Goal: Task Accomplishment & Management: Use online tool/utility

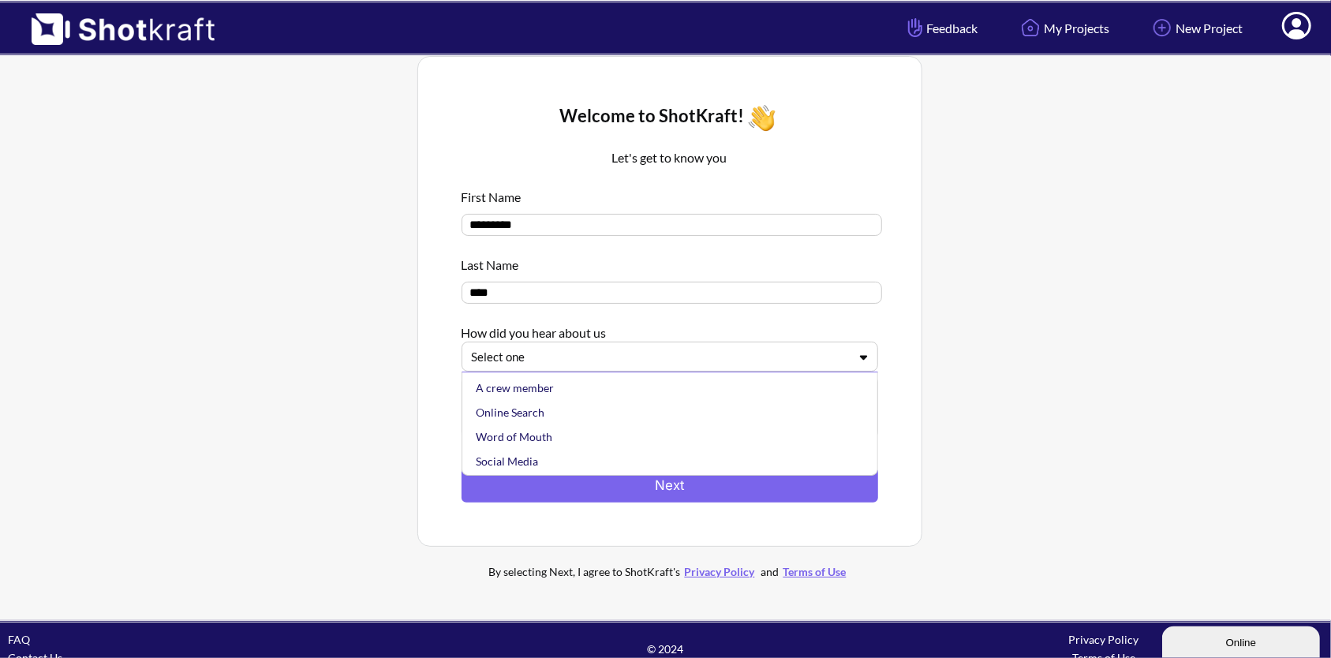
click at [617, 361] on div at bounding box center [660, 357] width 377 height 18
click at [608, 423] on div "Online Search" at bounding box center [674, 412] width 401 height 24
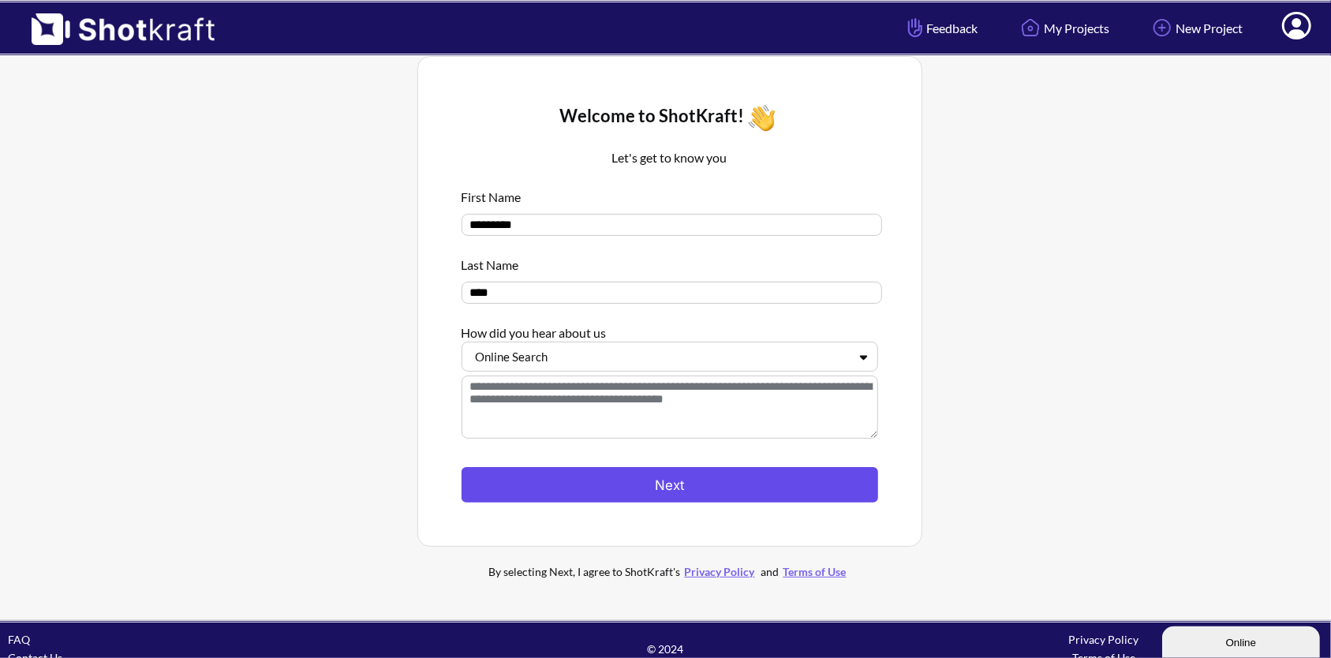
click at [604, 483] on button "Next" at bounding box center [670, 485] width 417 height 36
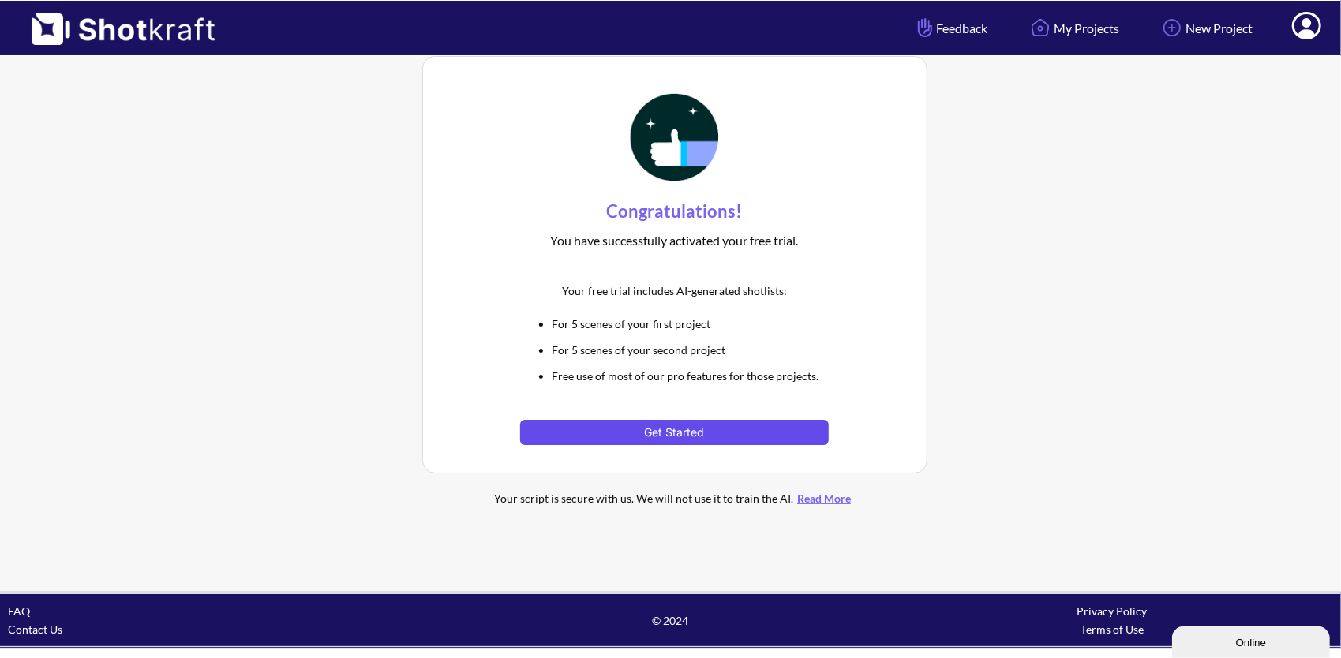
click at [632, 436] on button "Get Started" at bounding box center [674, 432] width 309 height 25
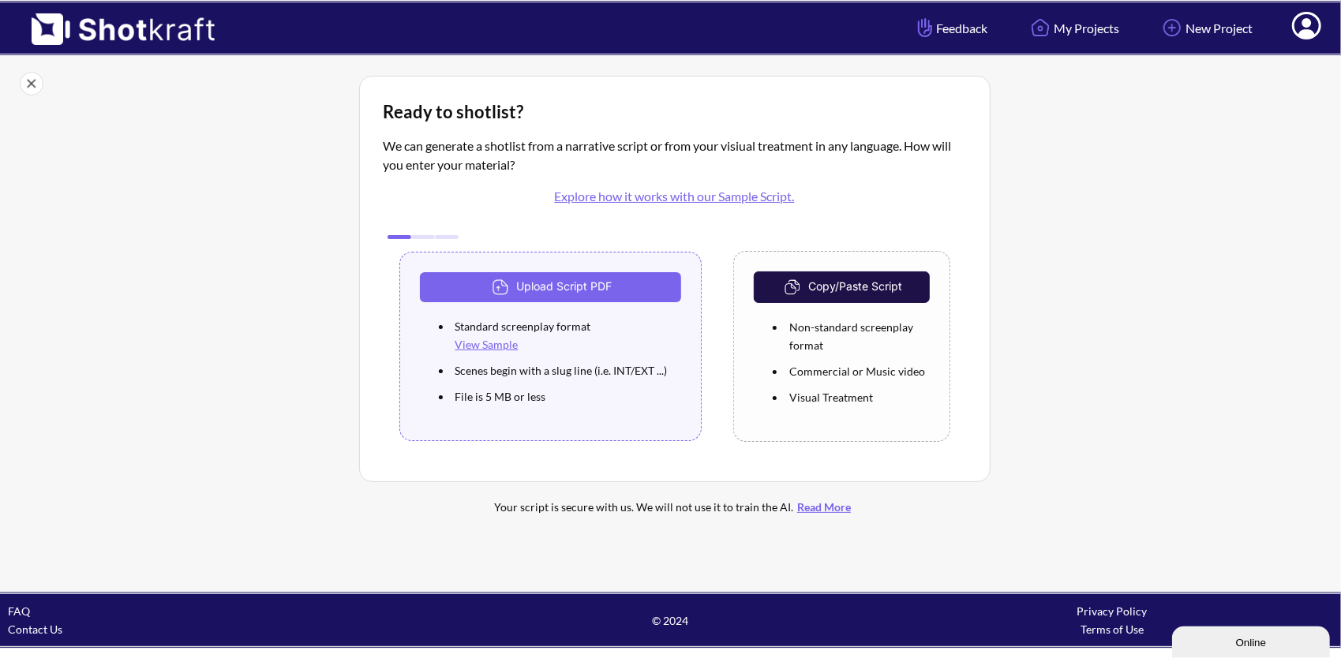
click at [874, 291] on button "Copy/Paste Script" at bounding box center [841, 287] width 175 height 32
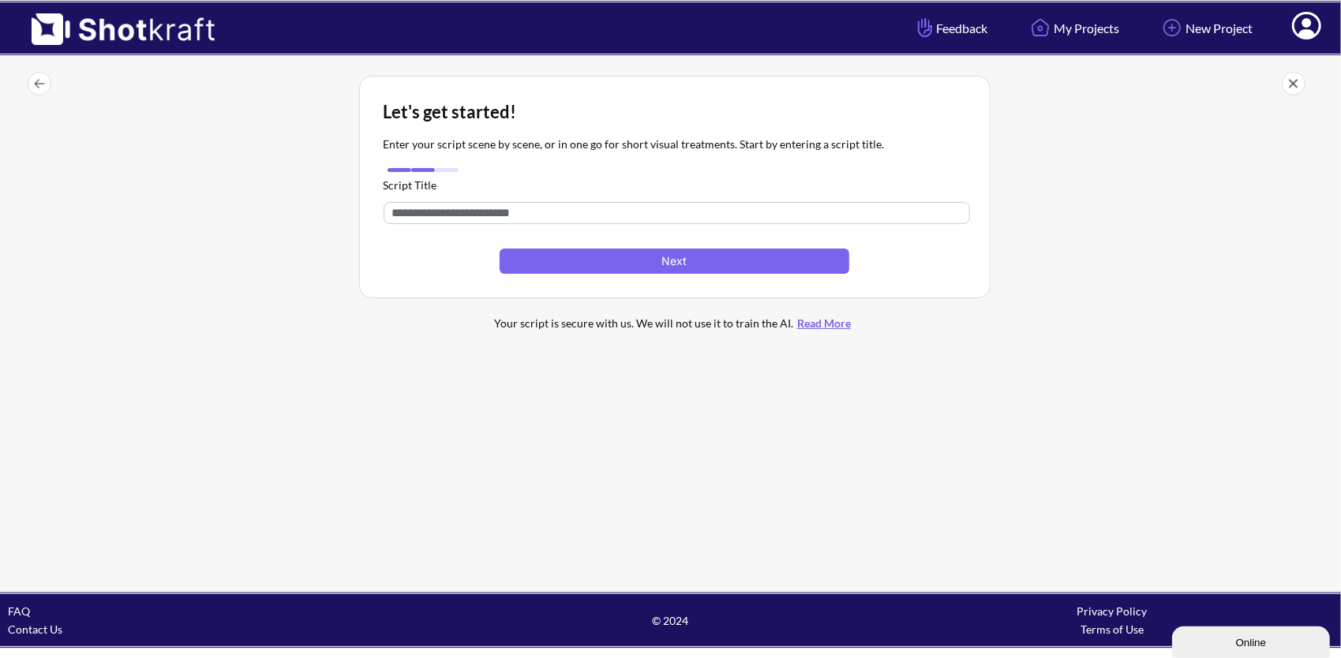
click at [567, 204] on input "text" at bounding box center [677, 213] width 586 height 22
paste input "**********"
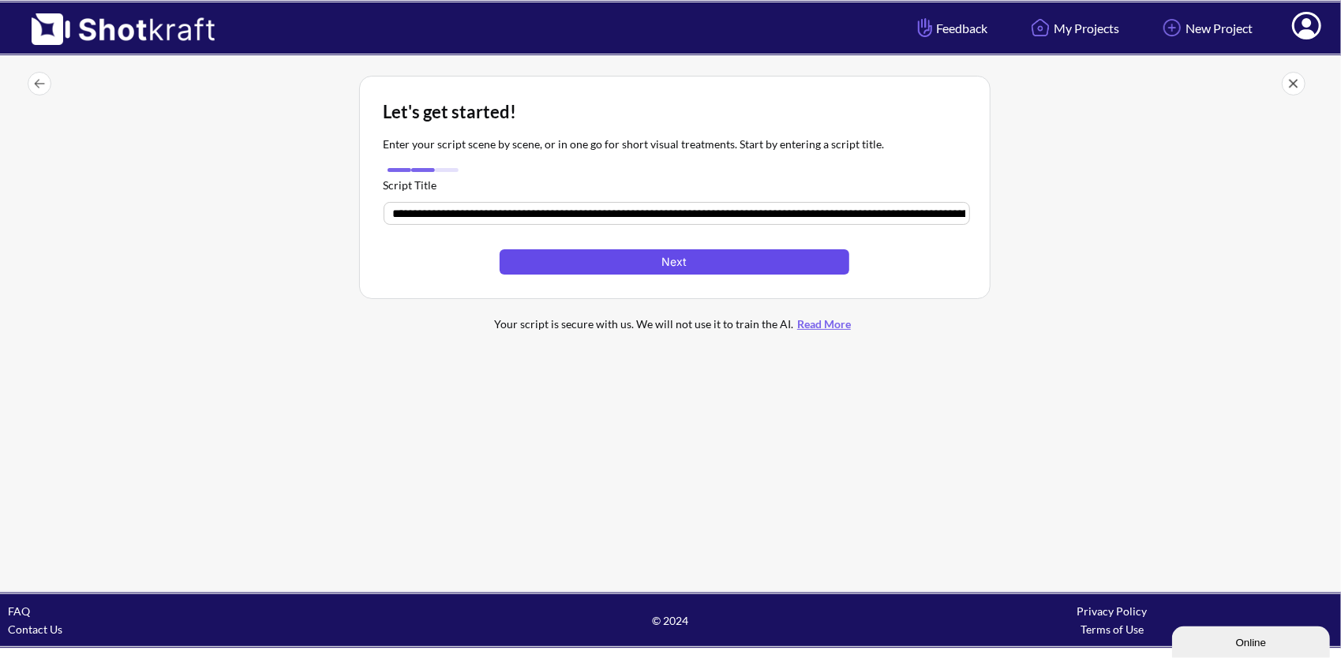
click at [554, 265] on button "Next" at bounding box center [674, 261] width 349 height 25
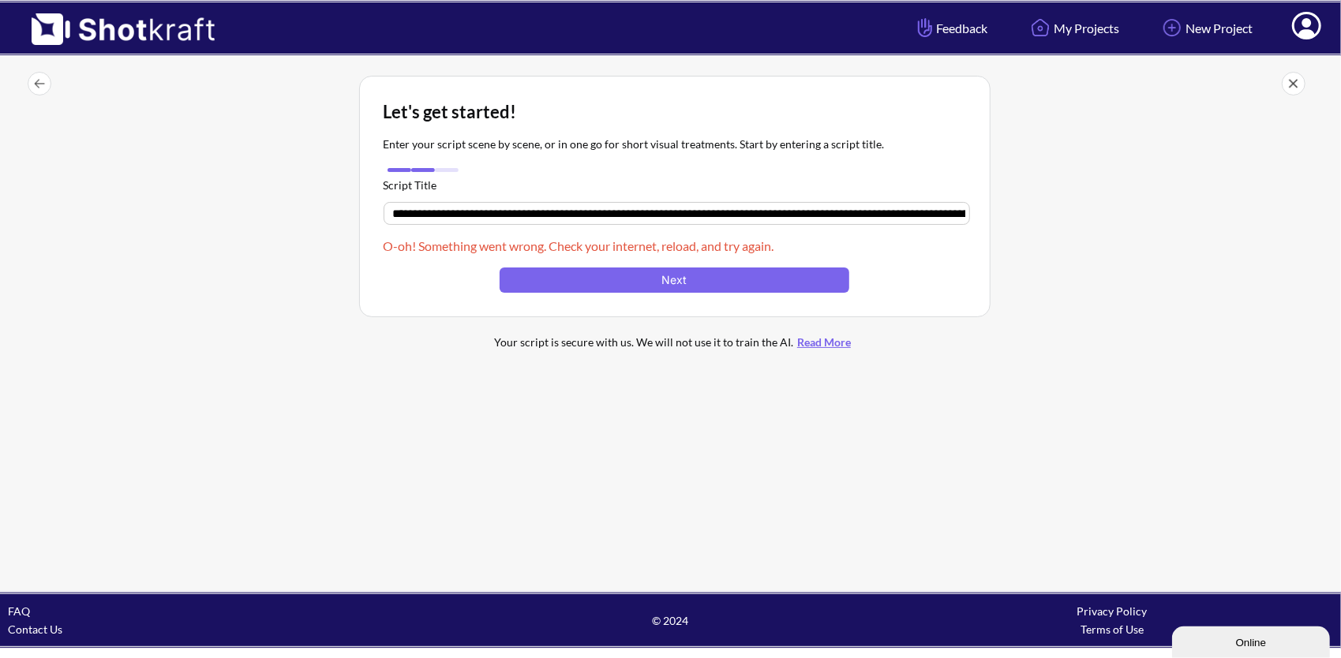
click at [766, 217] on input "**********" at bounding box center [677, 213] width 586 height 23
click at [666, 279] on button "Next" at bounding box center [674, 280] width 349 height 25
click at [661, 208] on input "**********" at bounding box center [677, 213] width 586 height 23
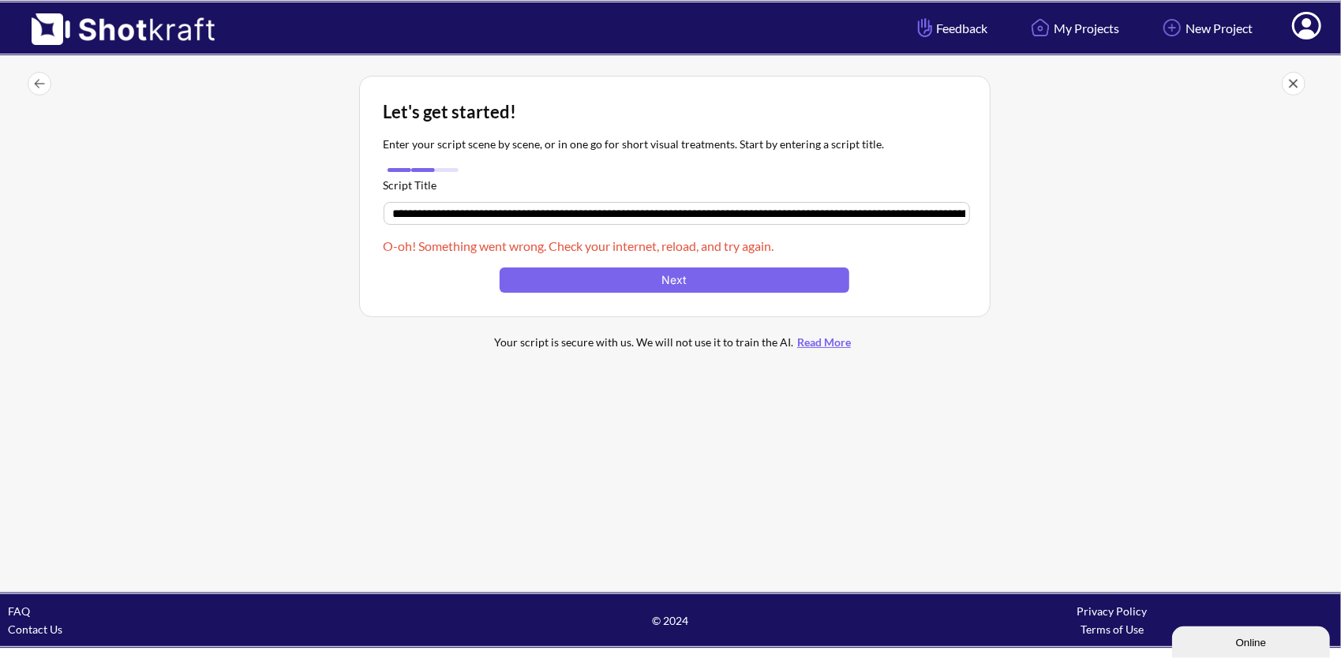
click at [661, 208] on input "**********" at bounding box center [677, 213] width 586 height 23
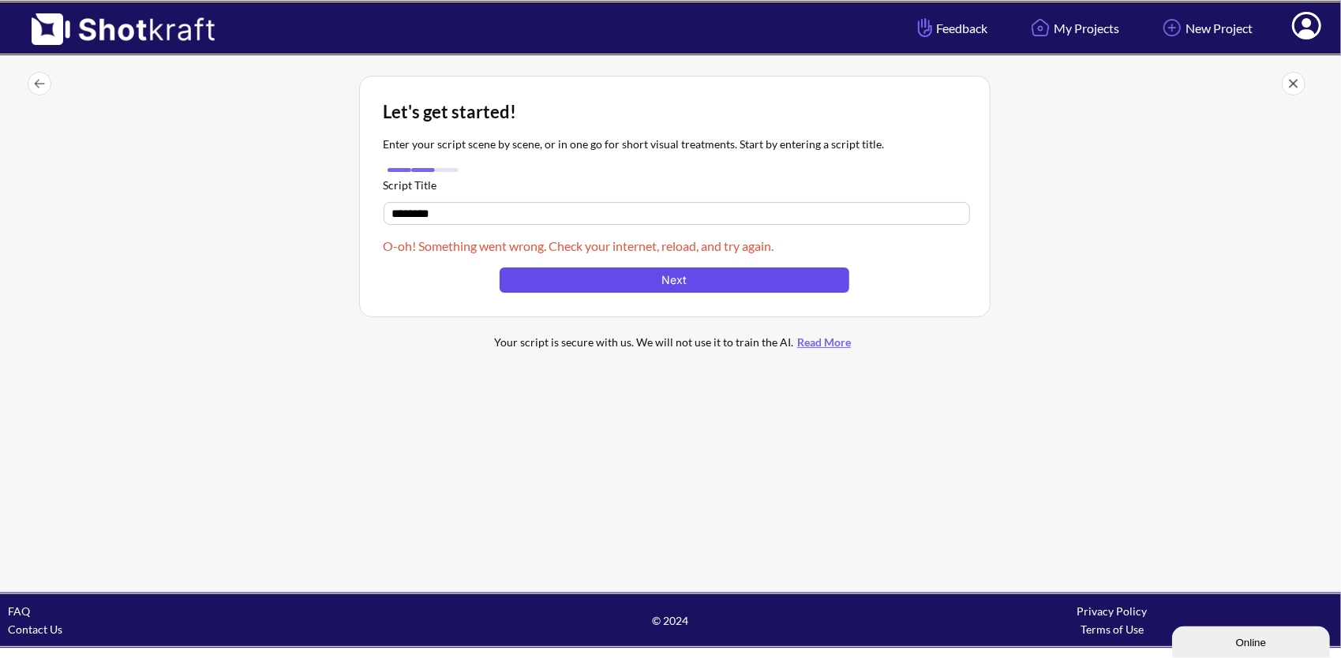
type input "********"
click at [679, 275] on button "Next" at bounding box center [674, 280] width 349 height 25
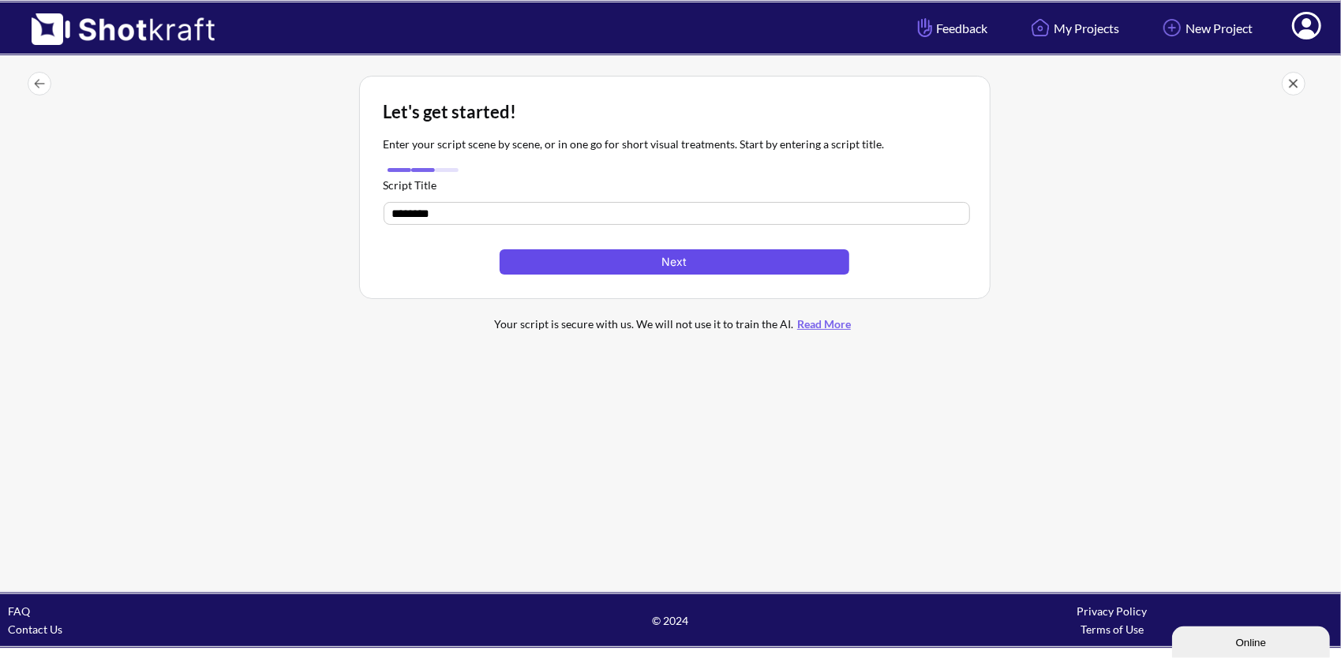
click at [584, 262] on button "Next" at bounding box center [674, 261] width 349 height 25
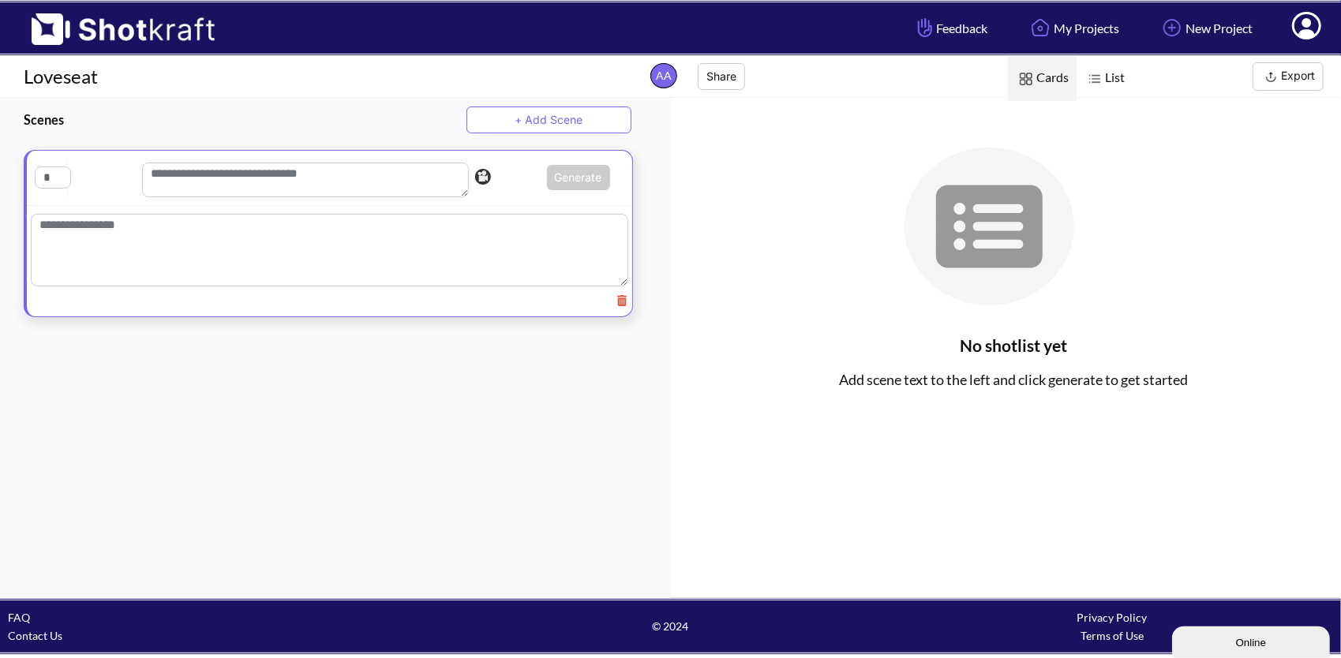
click at [161, 230] on textarea at bounding box center [329, 250] width 597 height 73
paste textarea "**********"
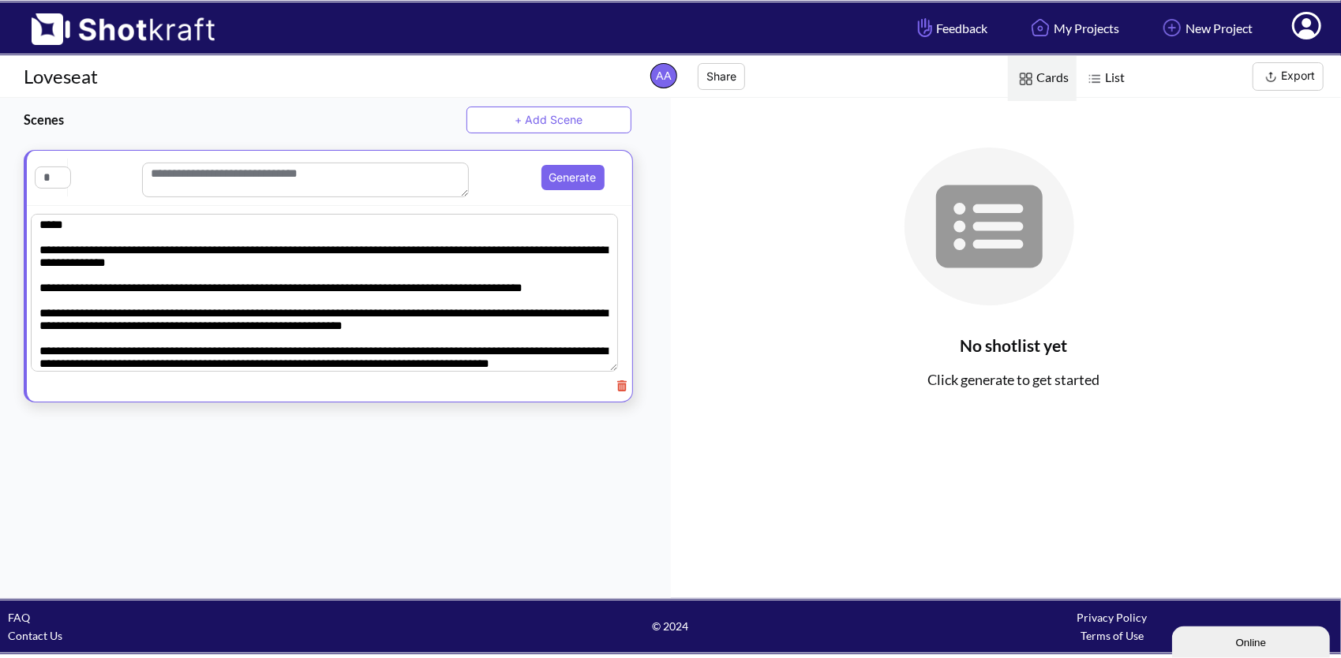
scroll to position [60, 0]
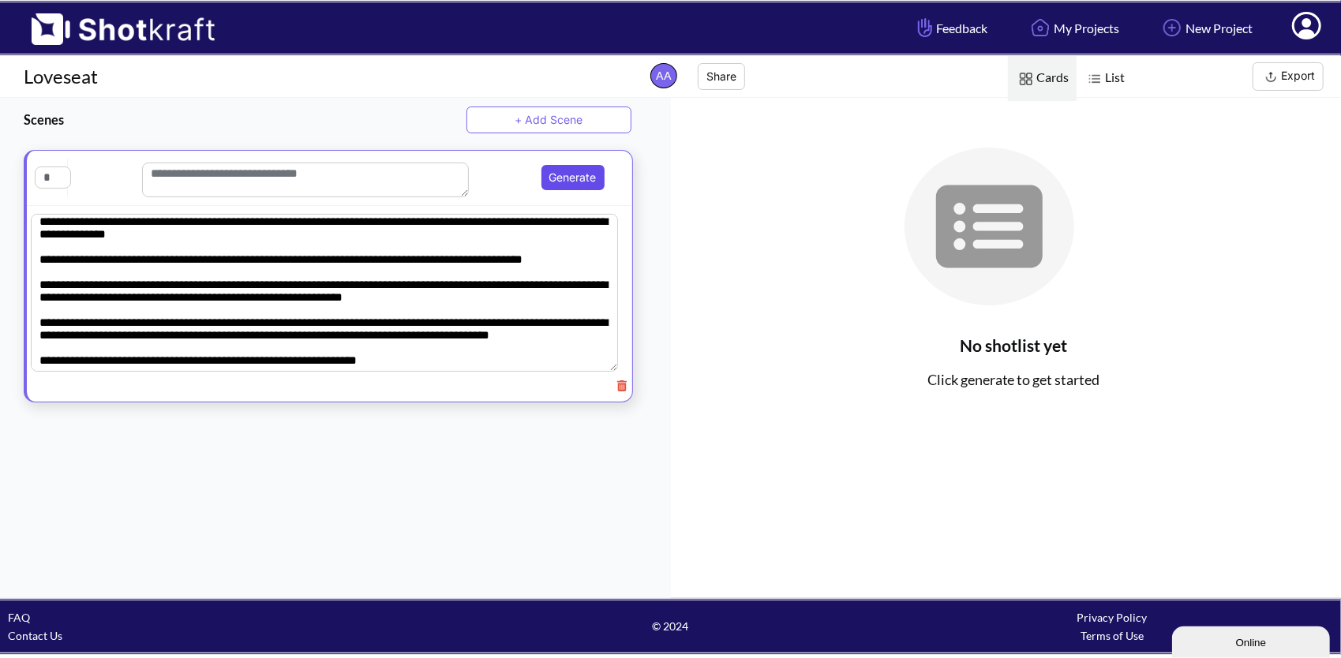
type textarea "**********"
click at [564, 189] on button "Generate" at bounding box center [572, 177] width 63 height 25
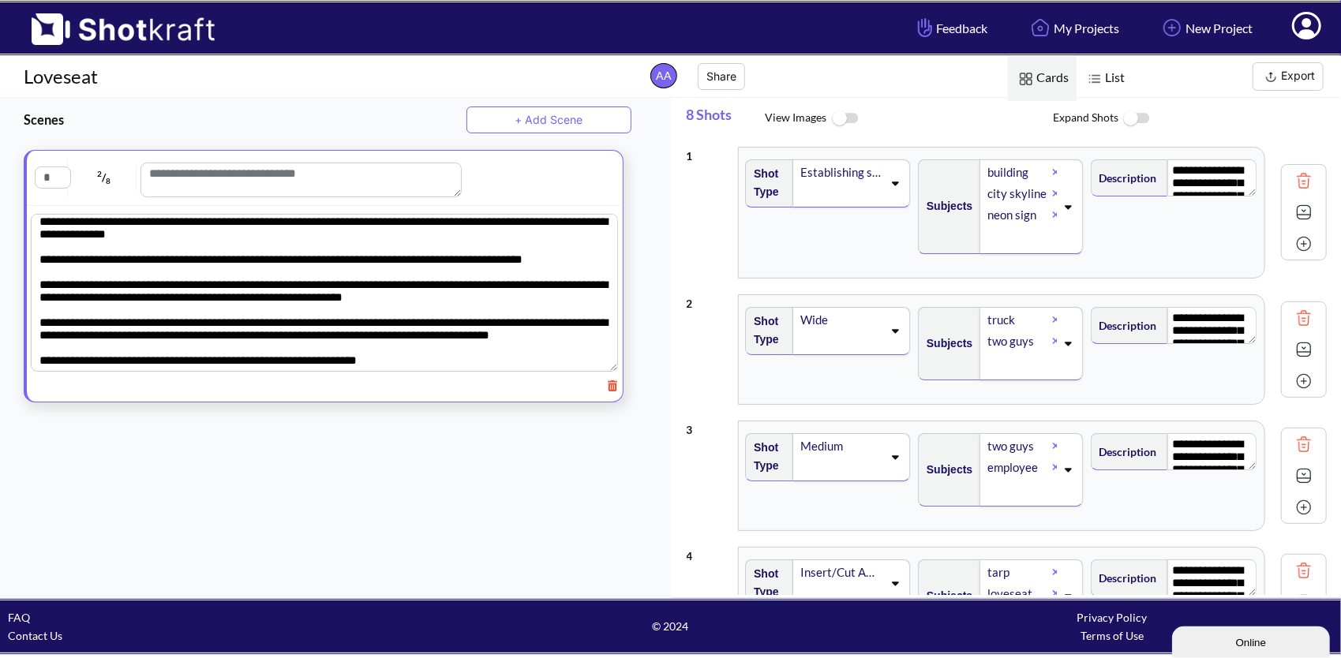
scroll to position [0, 0]
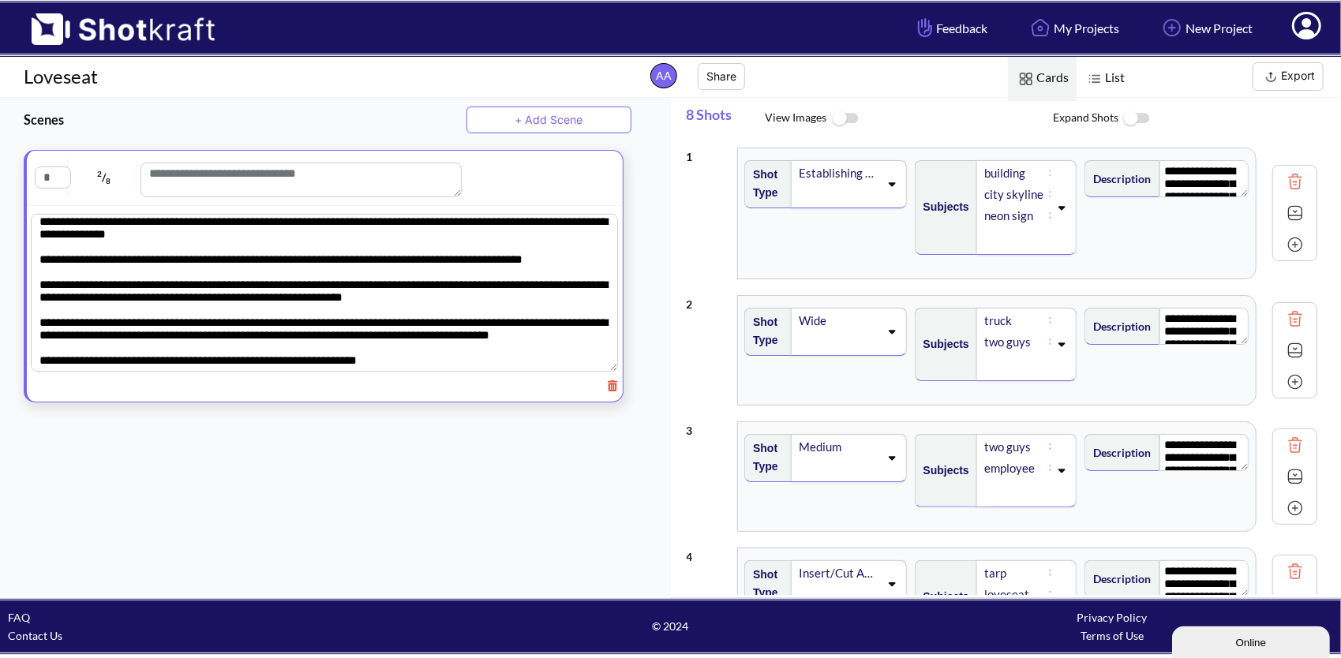
click at [1113, 73] on span "List" at bounding box center [1104, 78] width 56 height 45
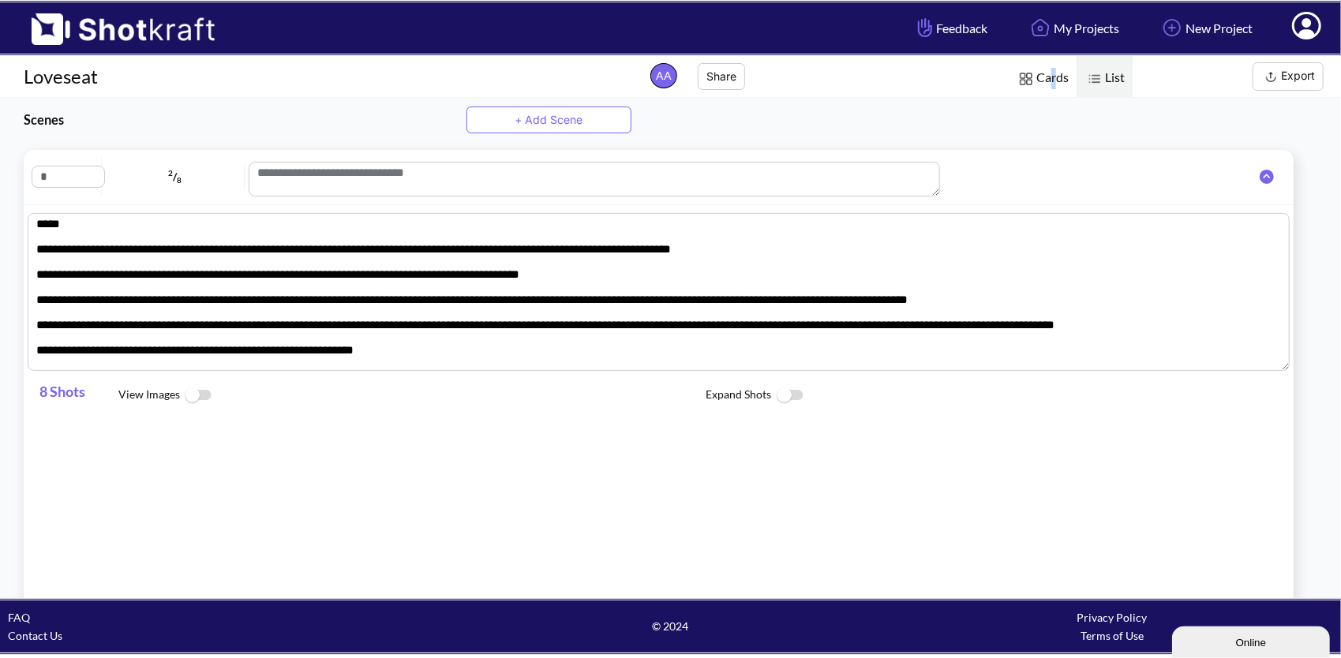
click at [1059, 76] on span "Cards" at bounding box center [1042, 78] width 69 height 45
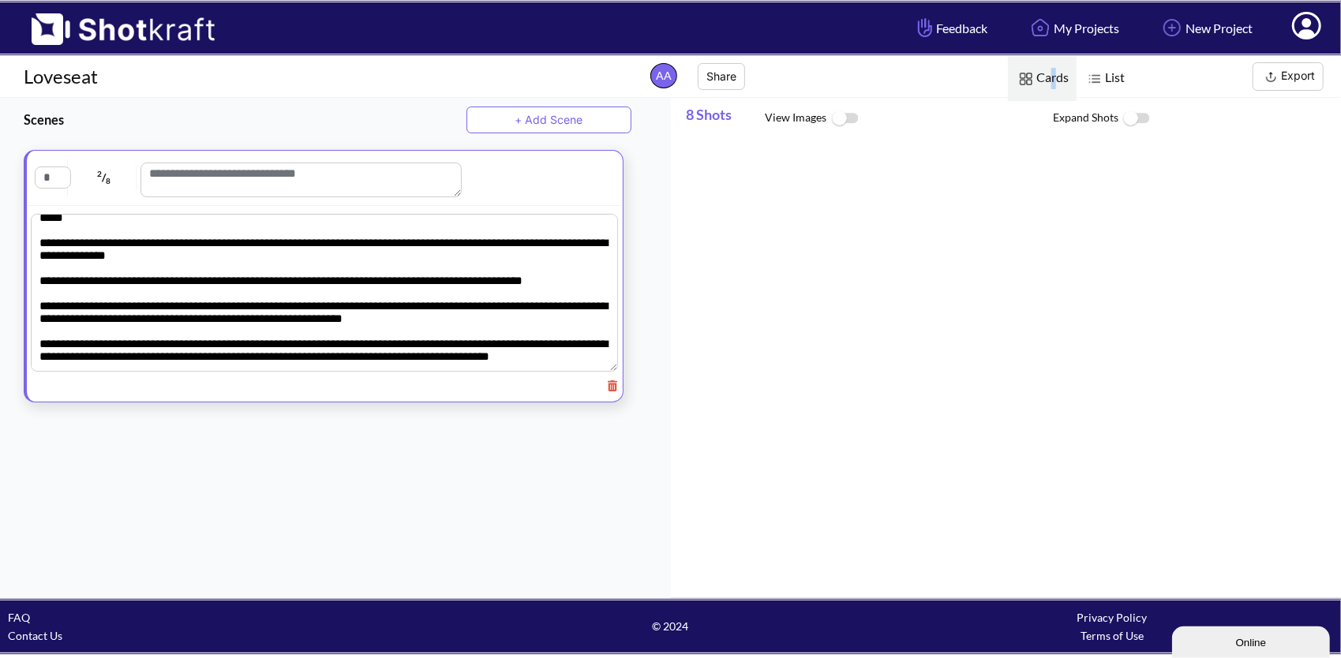
scroll to position [64, 0]
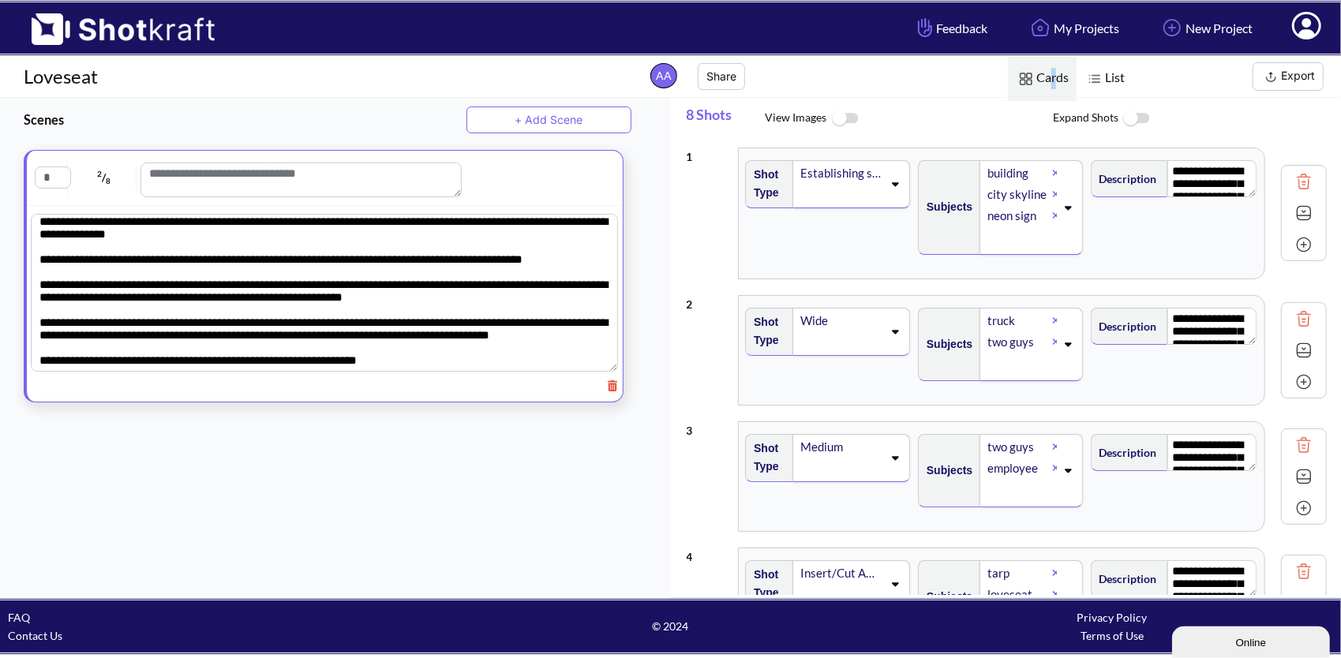
drag, startPoint x: 1059, startPoint y: 76, endPoint x: 969, endPoint y: 145, distance: 113.7
click at [969, 145] on div "**********" at bounding box center [1007, 214] width 641 height 148
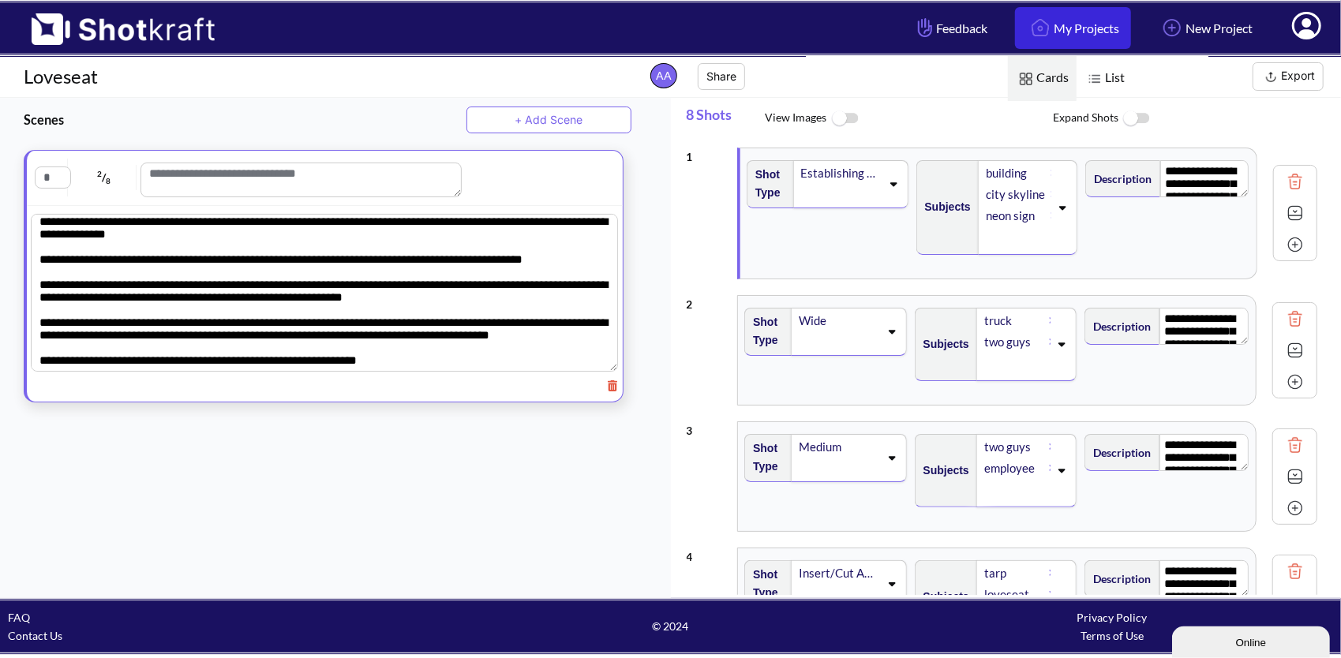
click at [1084, 32] on link "My Projects" at bounding box center [1073, 28] width 116 height 42
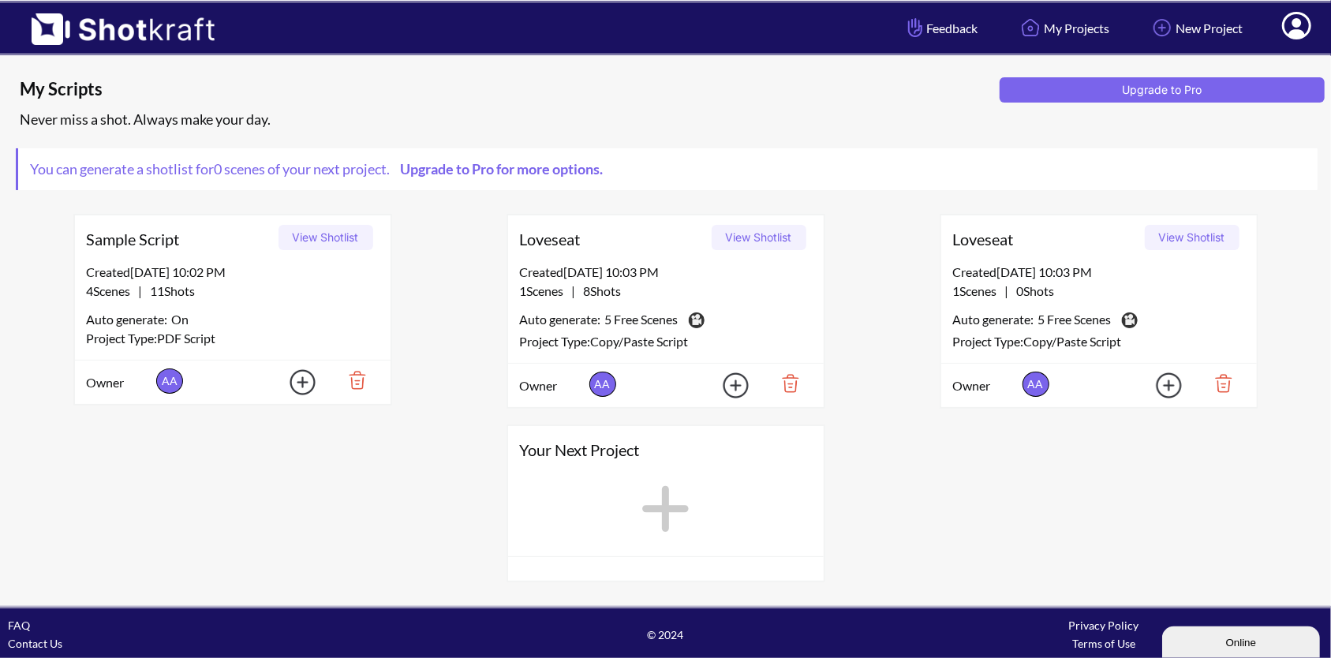
click at [286, 298] on div "4 Scenes | 11 Shots" at bounding box center [233, 291] width 292 height 19
click at [1163, 235] on button "View Shotlist" at bounding box center [1192, 237] width 95 height 25
click at [741, 230] on button "View Shotlist" at bounding box center [759, 237] width 95 height 25
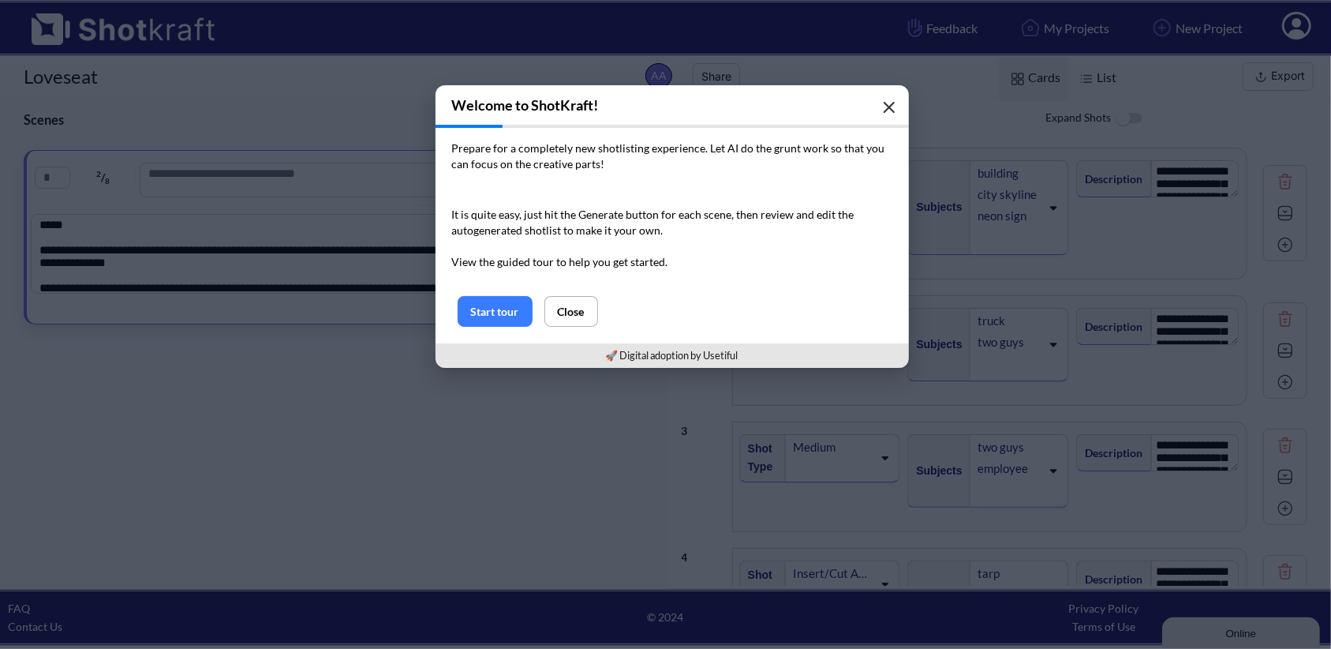
click at [903, 98] on button "button" at bounding box center [890, 108] width 32 height 32
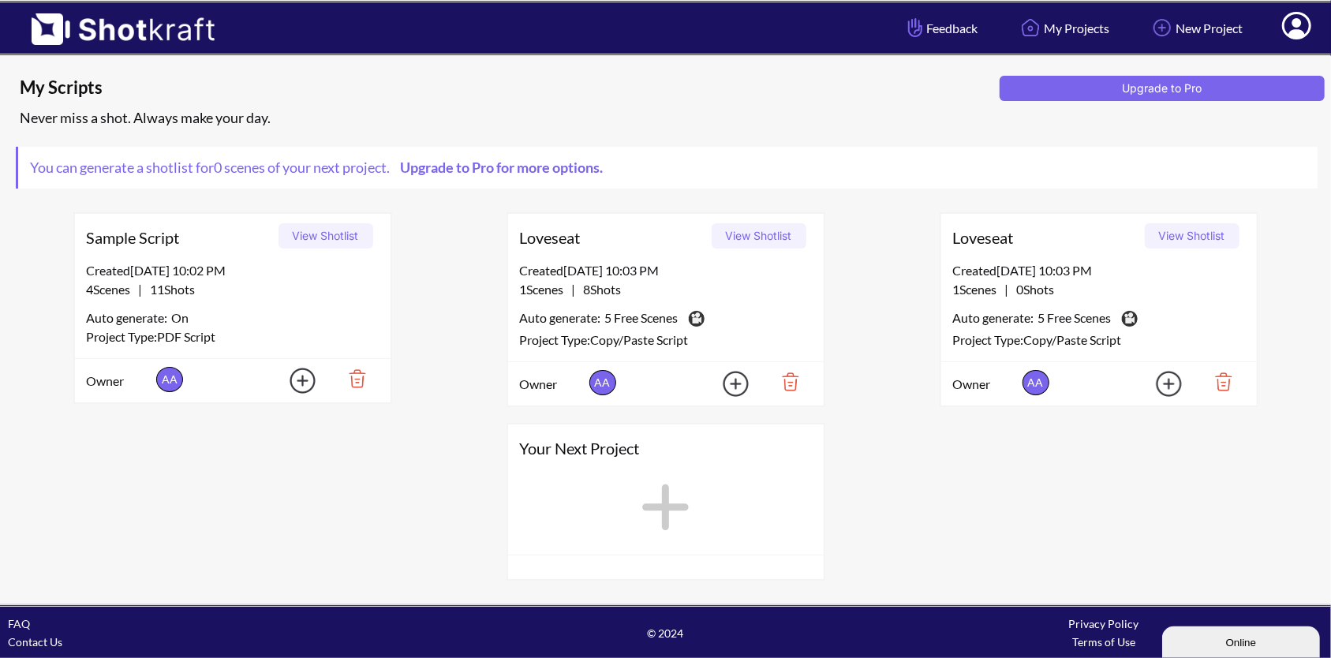
scroll to position [3, 0]
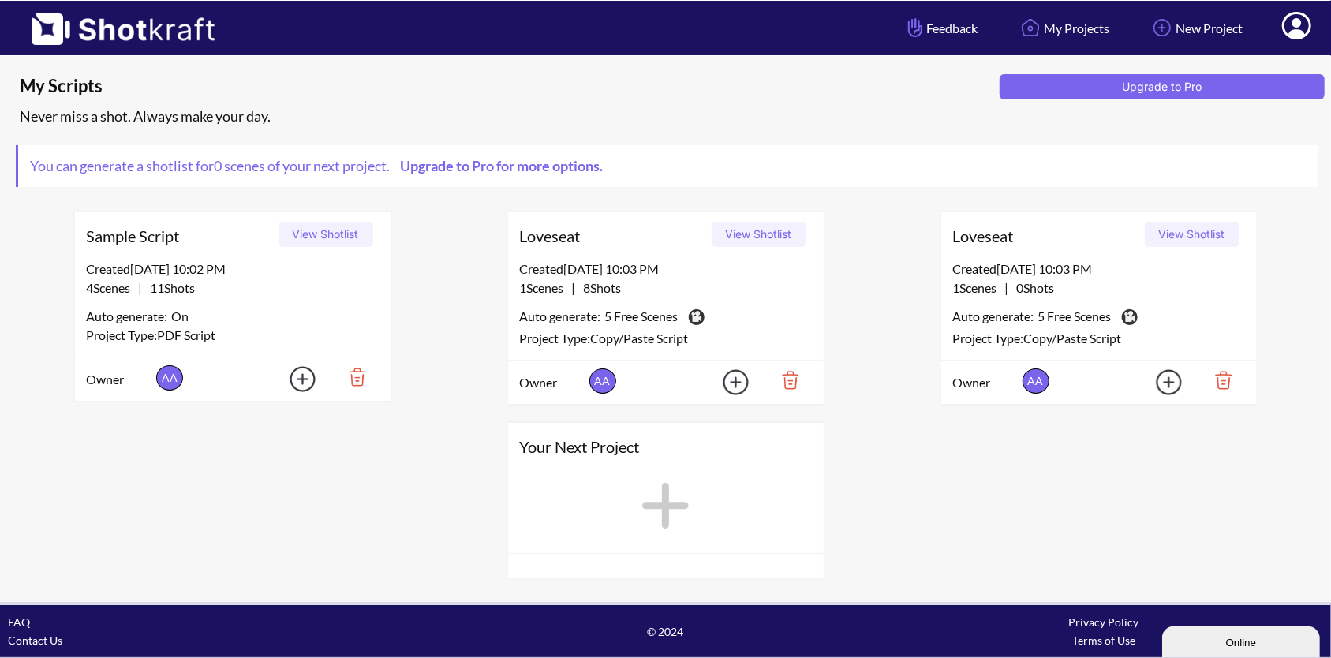
click at [730, 376] on img at bounding box center [725, 383] width 55 height 36
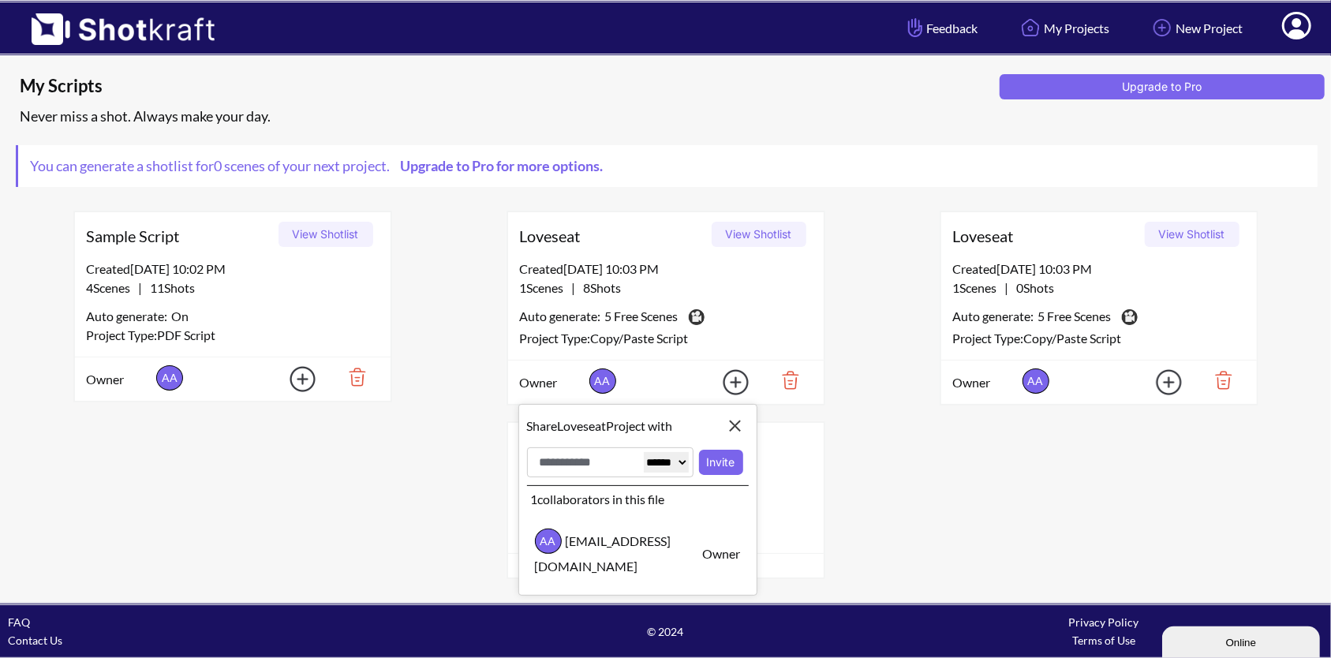
click at [731, 374] on img at bounding box center [725, 383] width 55 height 36
click at [729, 413] on img at bounding box center [735, 426] width 27 height 27
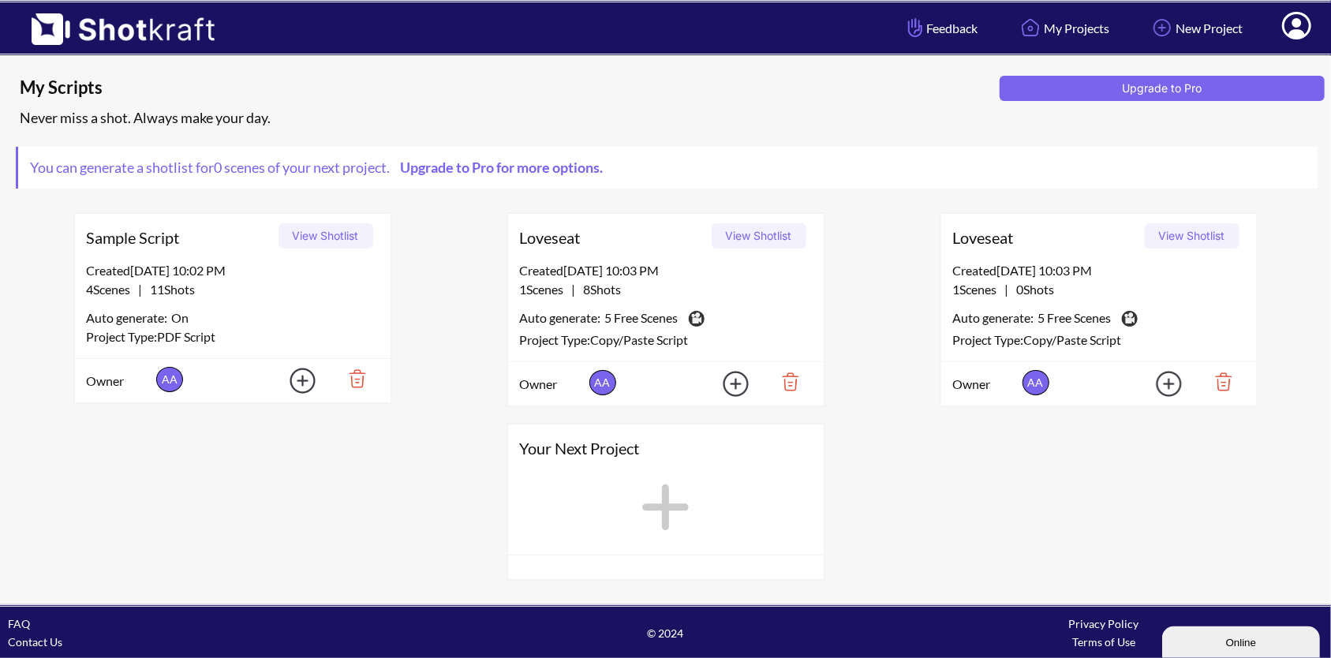
scroll to position [0, 0]
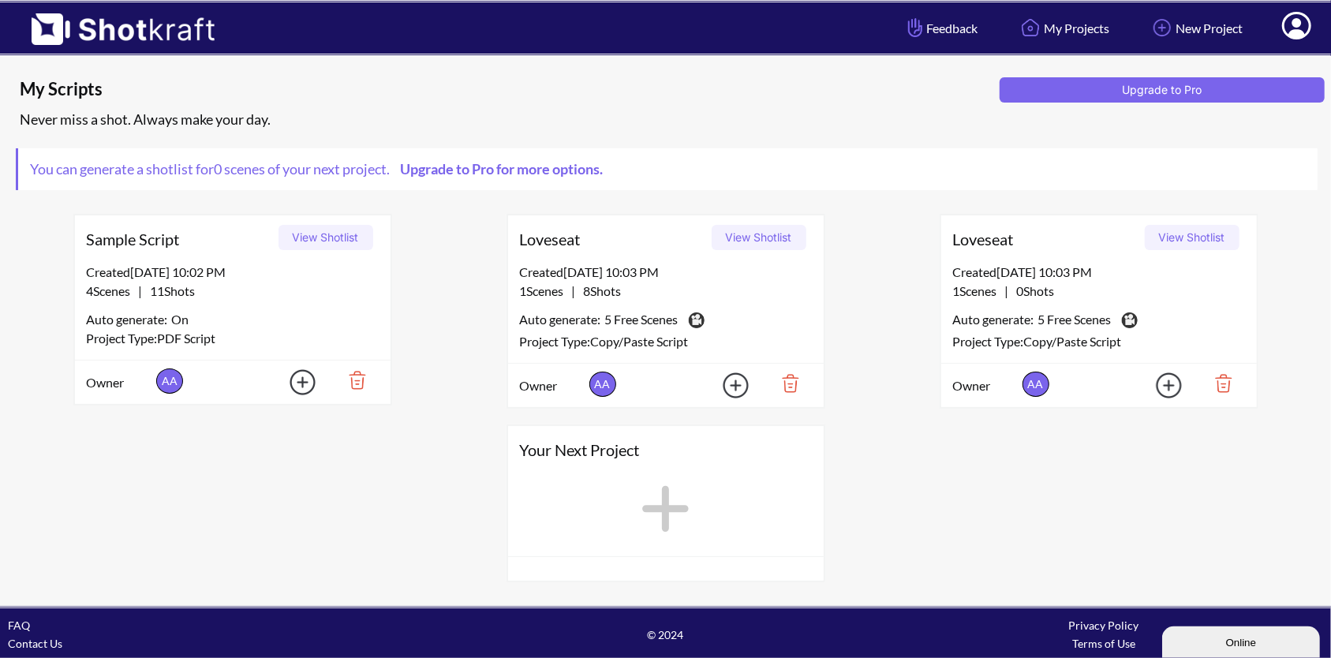
click at [545, 241] on span "Loveseat" at bounding box center [613, 239] width 186 height 24
click at [737, 238] on button "View Shotlist" at bounding box center [759, 237] width 95 height 25
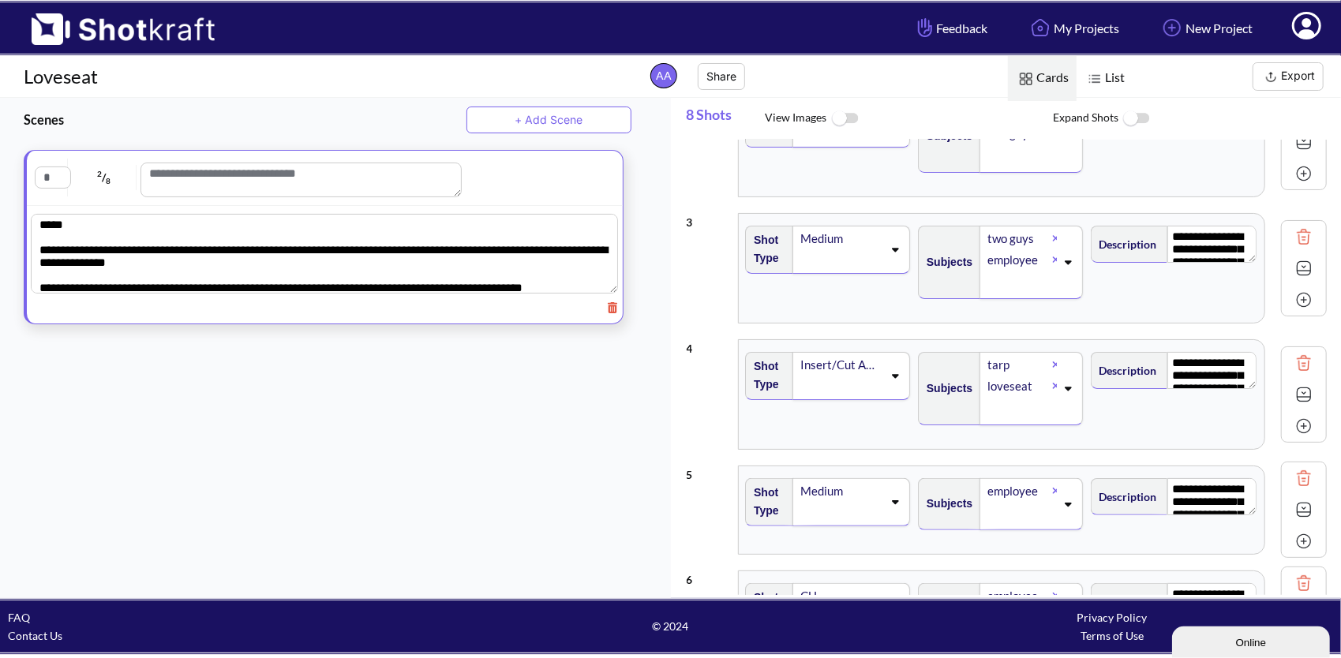
scroll to position [395, 0]
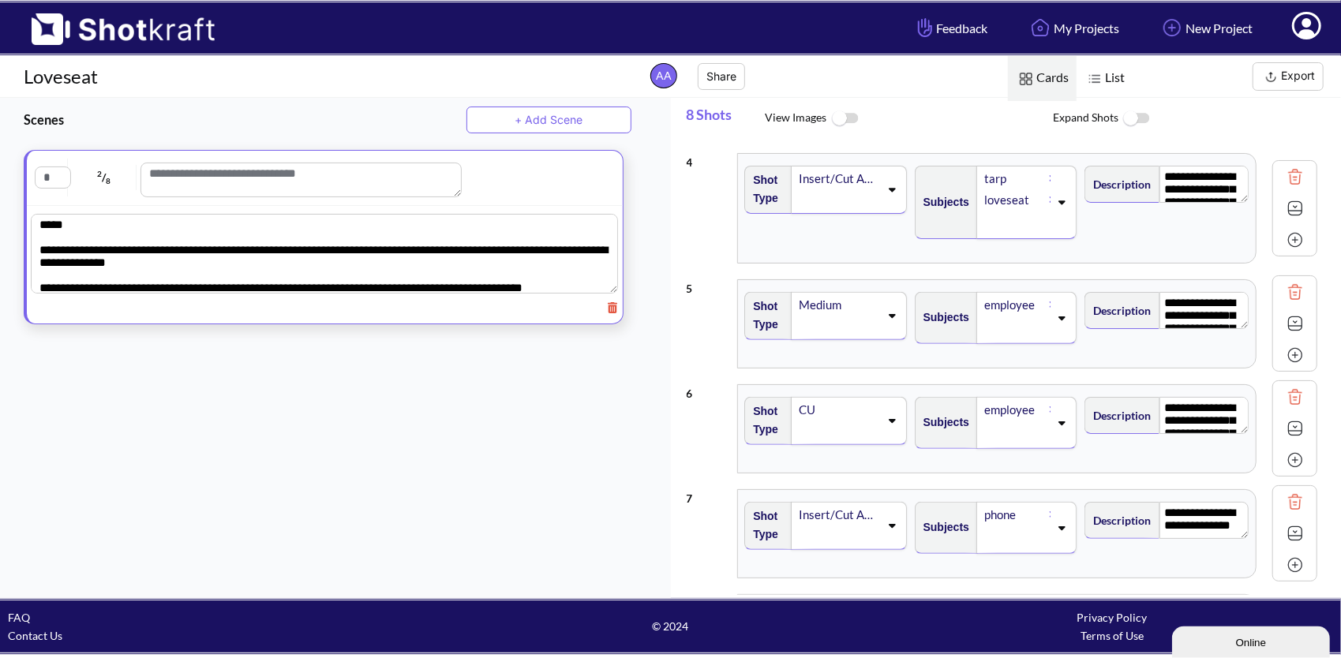
click at [859, 123] on img at bounding box center [845, 119] width 36 height 34
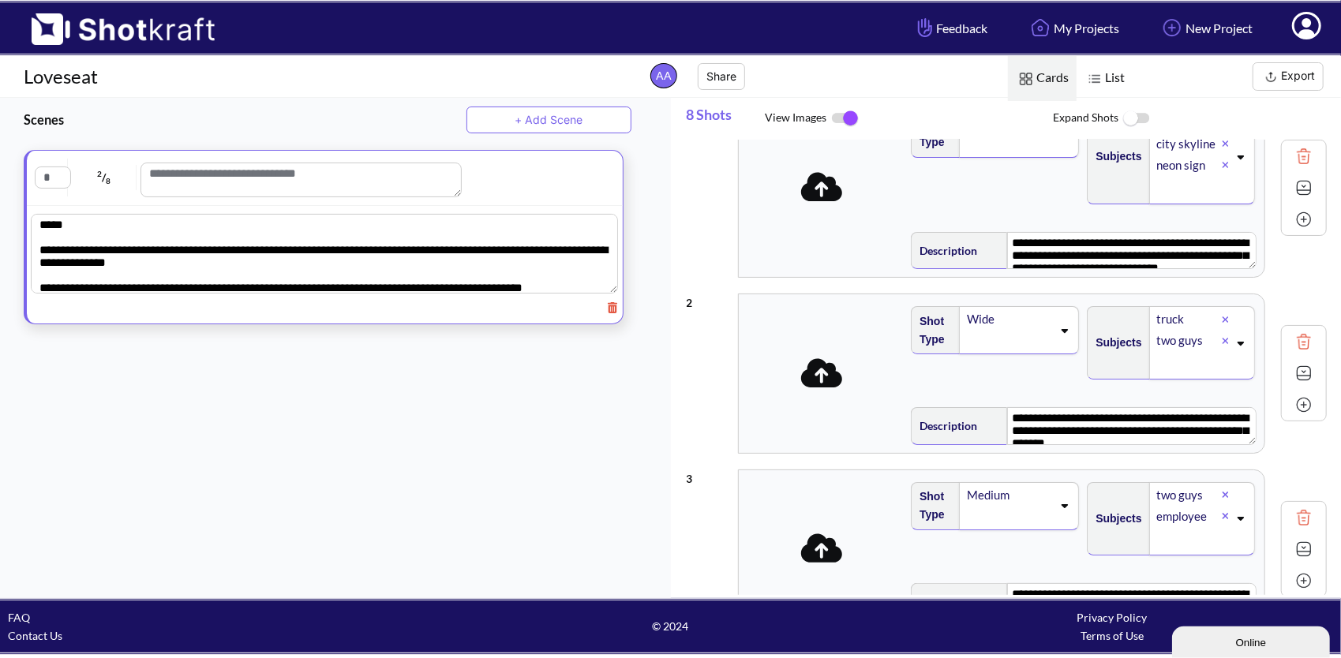
scroll to position [0, 0]
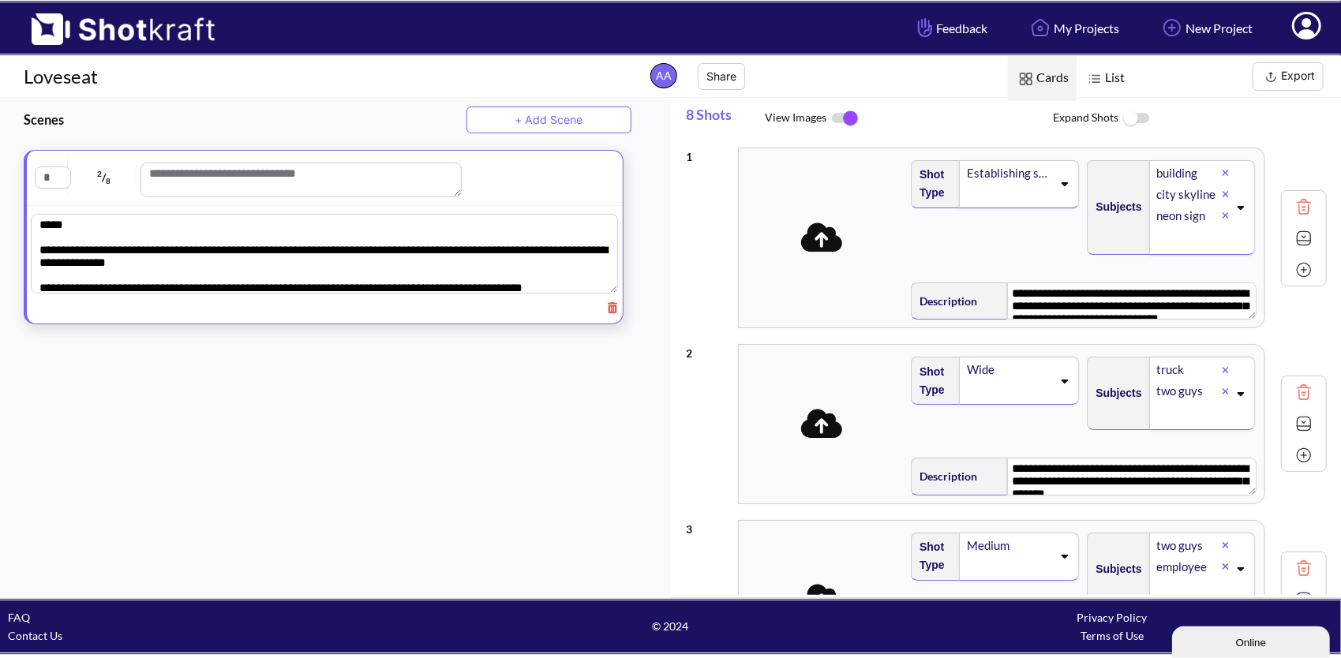
click at [792, 251] on span at bounding box center [822, 238] width 158 height 42
click at [816, 238] on icon at bounding box center [824, 237] width 42 height 29
click at [1294, 237] on img at bounding box center [1304, 239] width 24 height 24
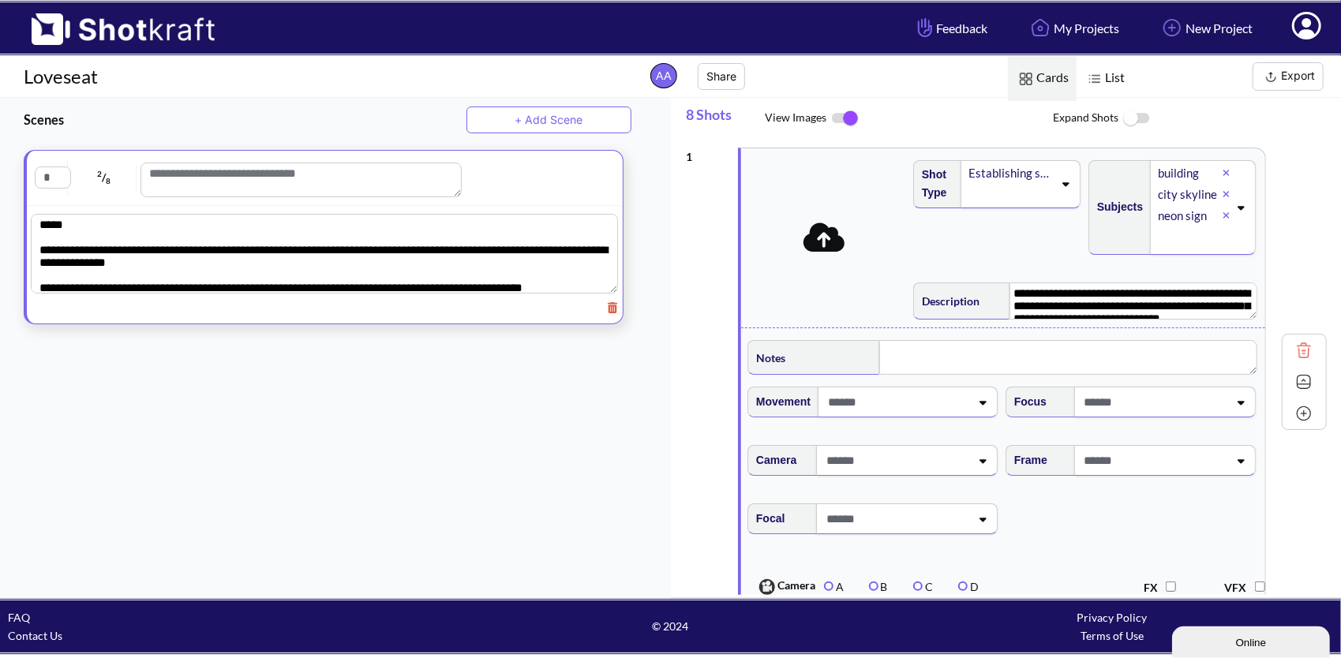
click at [1294, 237] on div "**********" at bounding box center [1007, 382] width 641 height 485
click at [862, 403] on span at bounding box center [897, 402] width 146 height 26
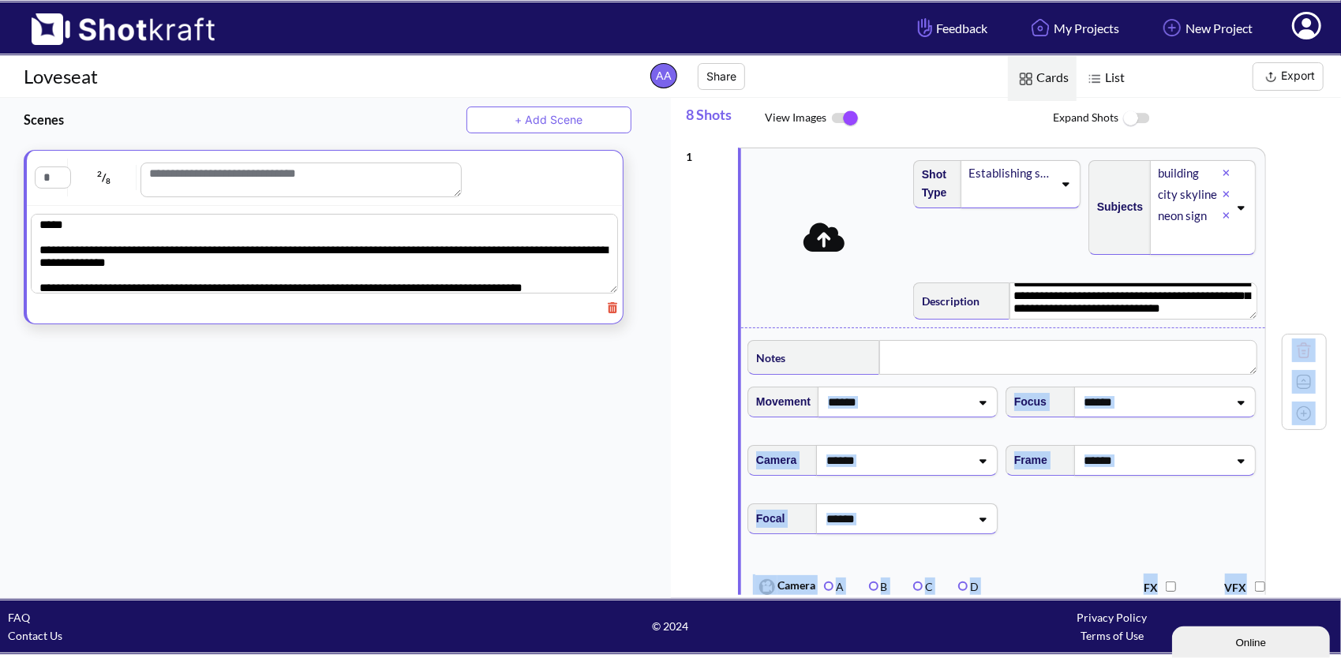
click at [864, 399] on span at bounding box center [897, 402] width 146 height 26
click at [863, 400] on span at bounding box center [897, 402] width 146 height 26
click at [856, 403] on span at bounding box center [897, 402] width 146 height 26
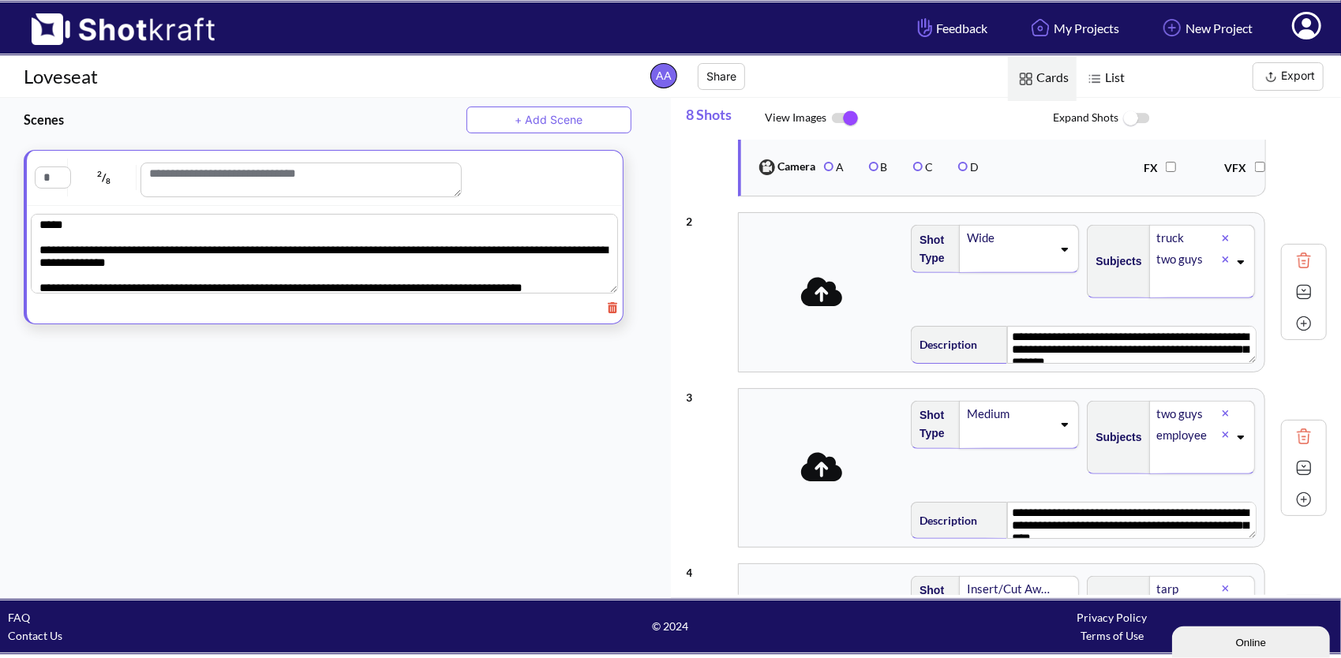
scroll to position [0, 0]
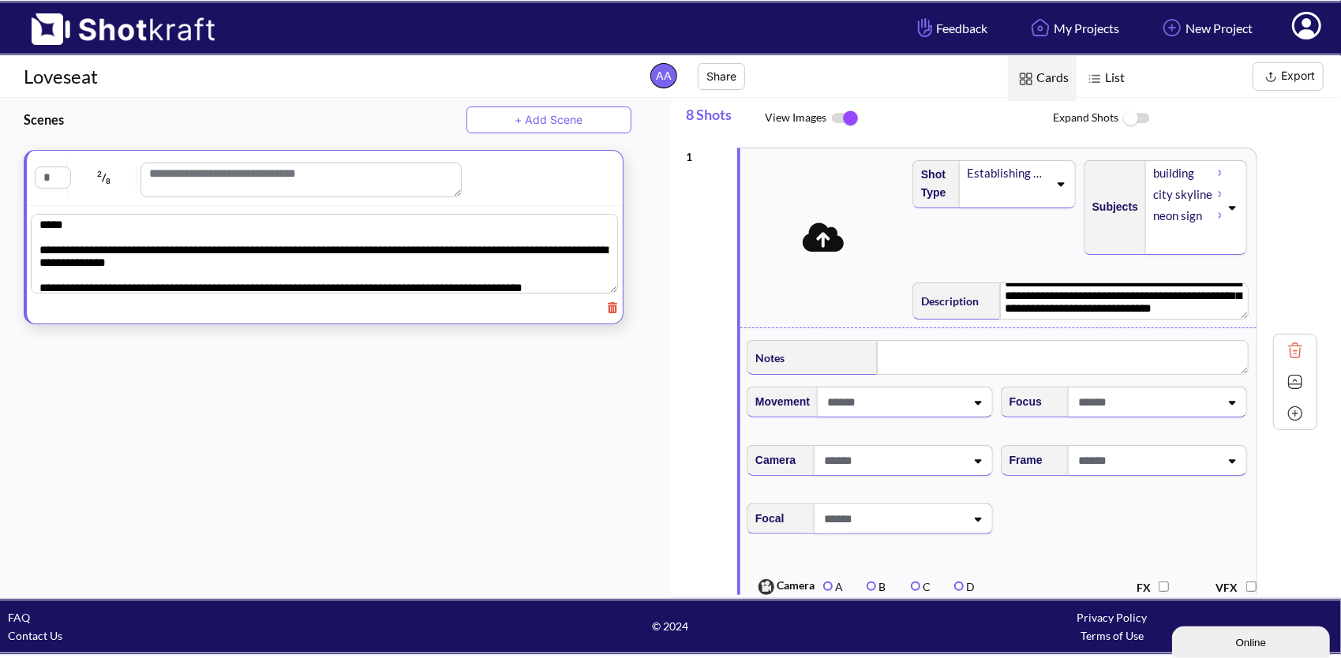
click at [1132, 110] on img at bounding box center [1136, 119] width 36 height 34
click at [1141, 114] on img at bounding box center [1136, 118] width 36 height 33
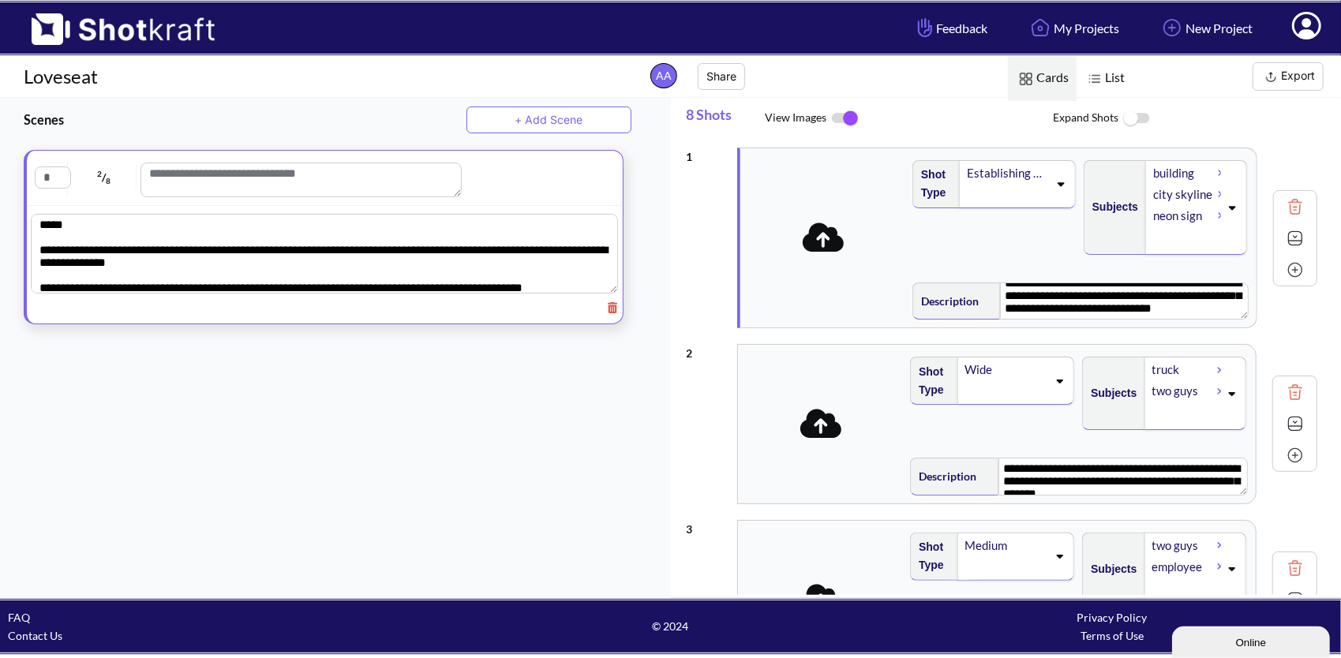
click at [845, 116] on img at bounding box center [845, 118] width 36 height 33
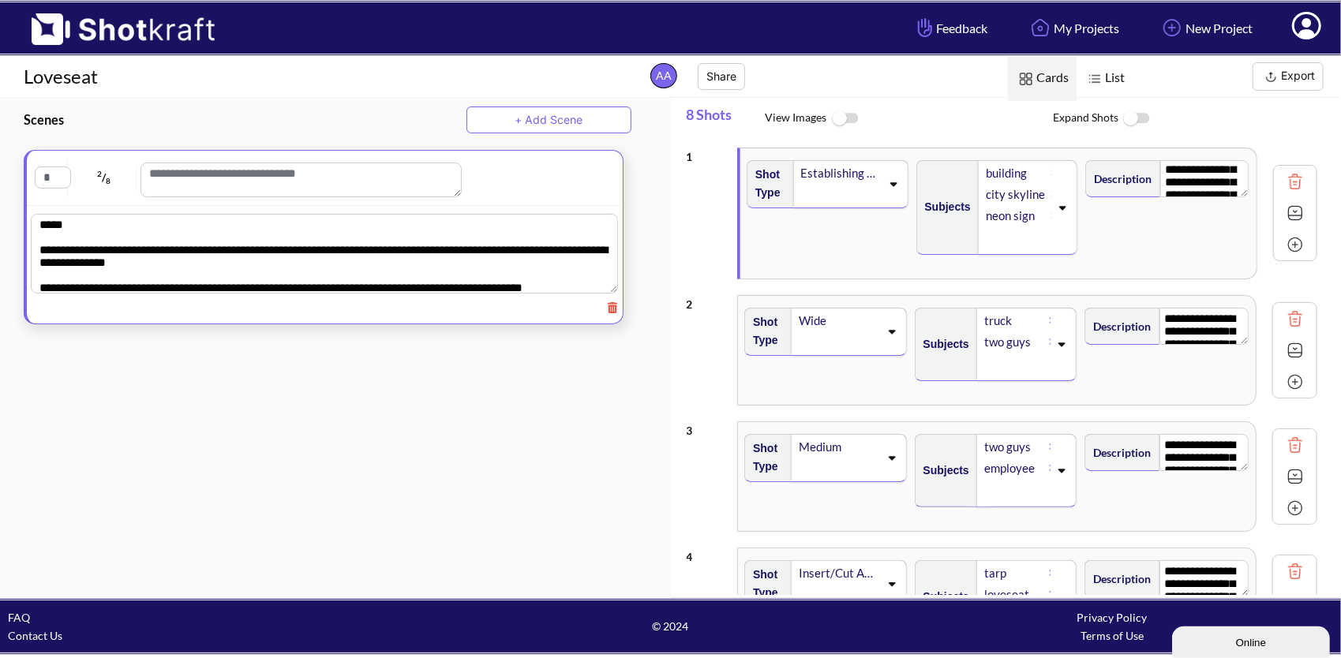
click at [52, 14] on img at bounding box center [115, 23] width 230 height 43
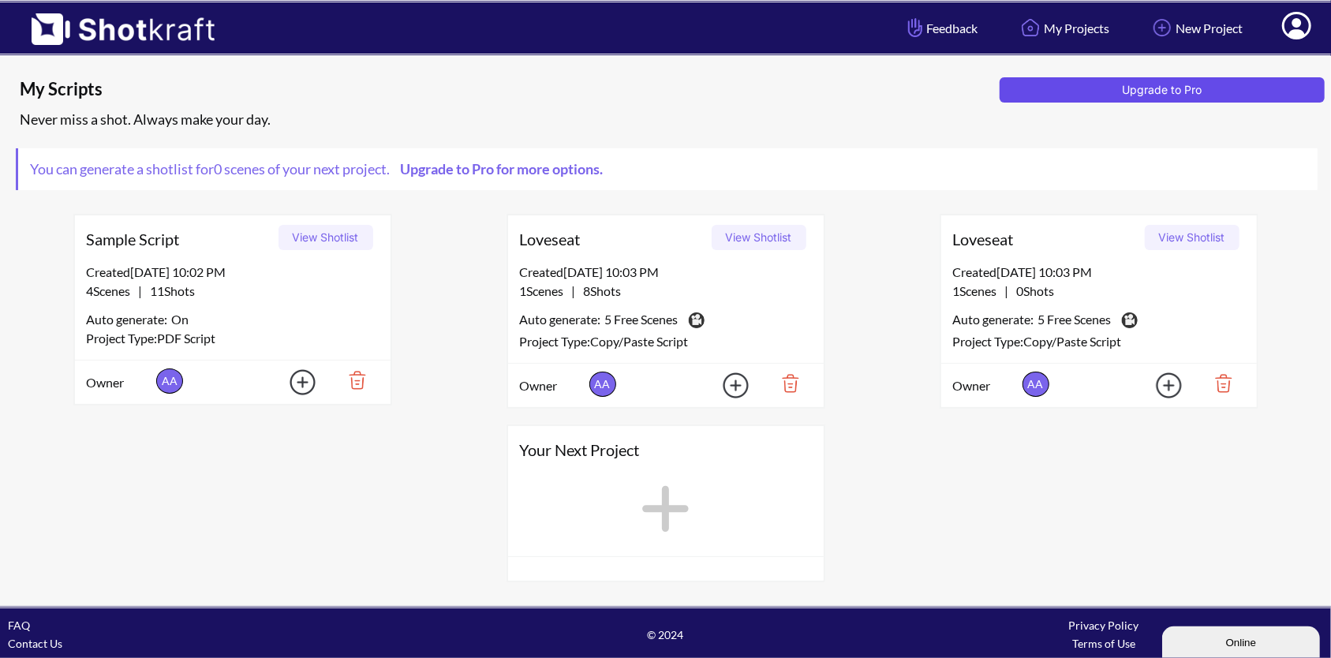
click at [1039, 93] on button "Upgrade to Pro" at bounding box center [1162, 89] width 325 height 25
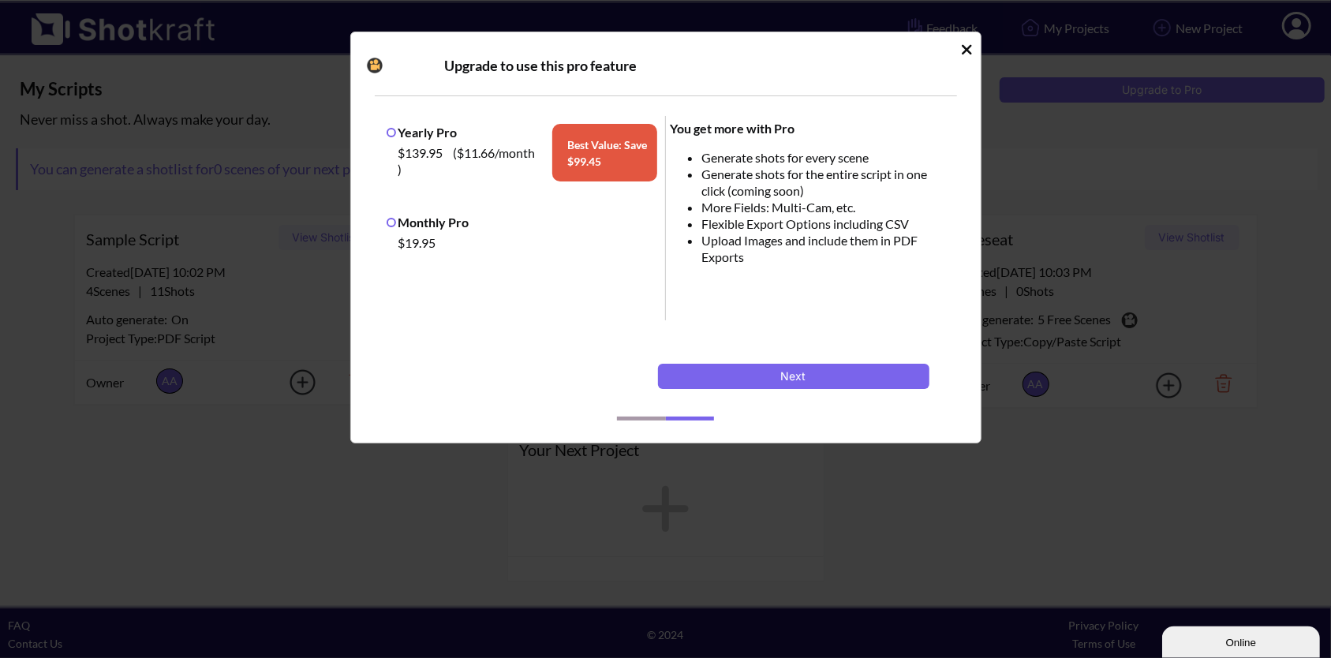
click at [1080, 170] on div "Upgrade to use this pro feature Yearly Pro $139.95 ( $11.66 /month ) Best Value…" at bounding box center [665, 329] width 1331 height 658
